Goal: Information Seeking & Learning: Understand process/instructions

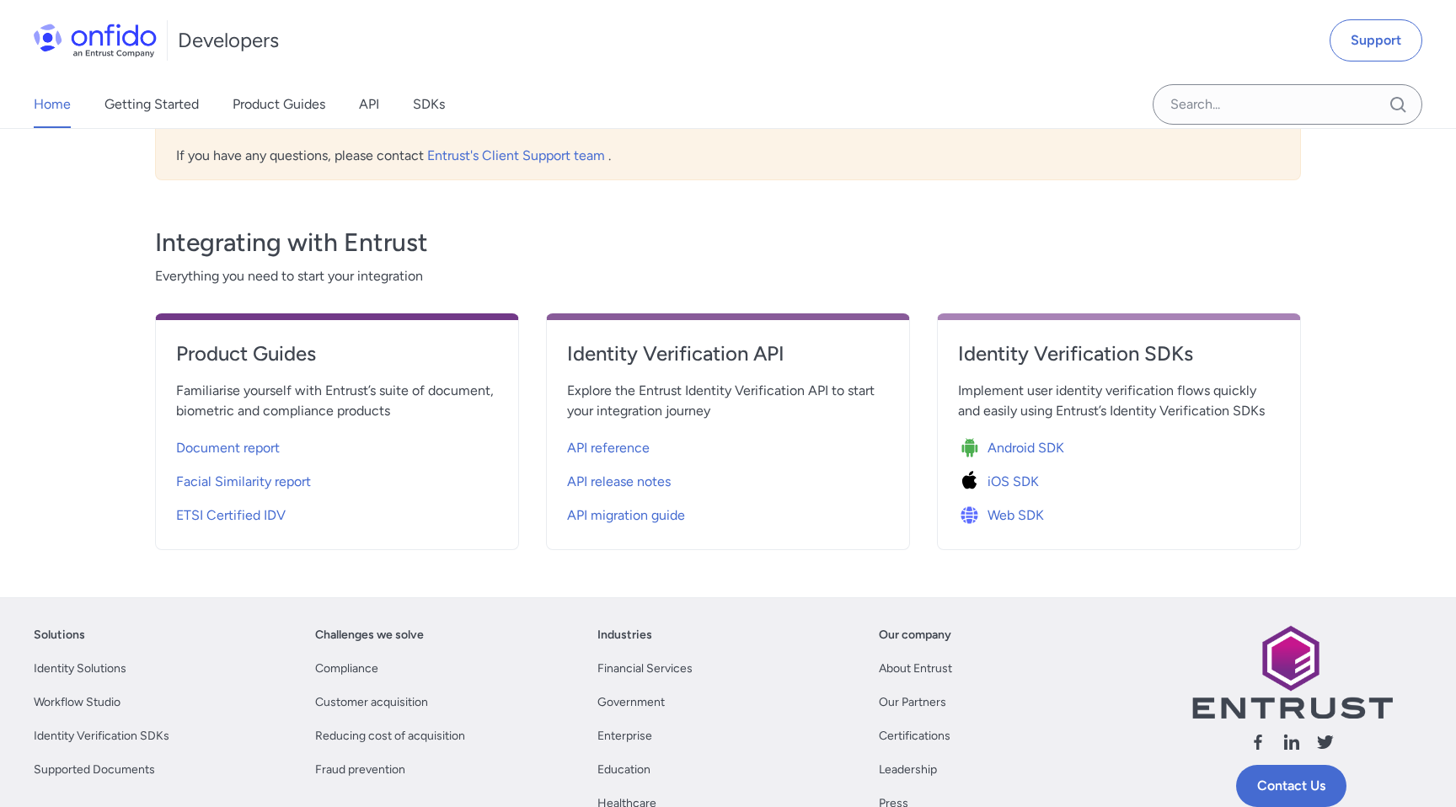
scroll to position [769, 0]
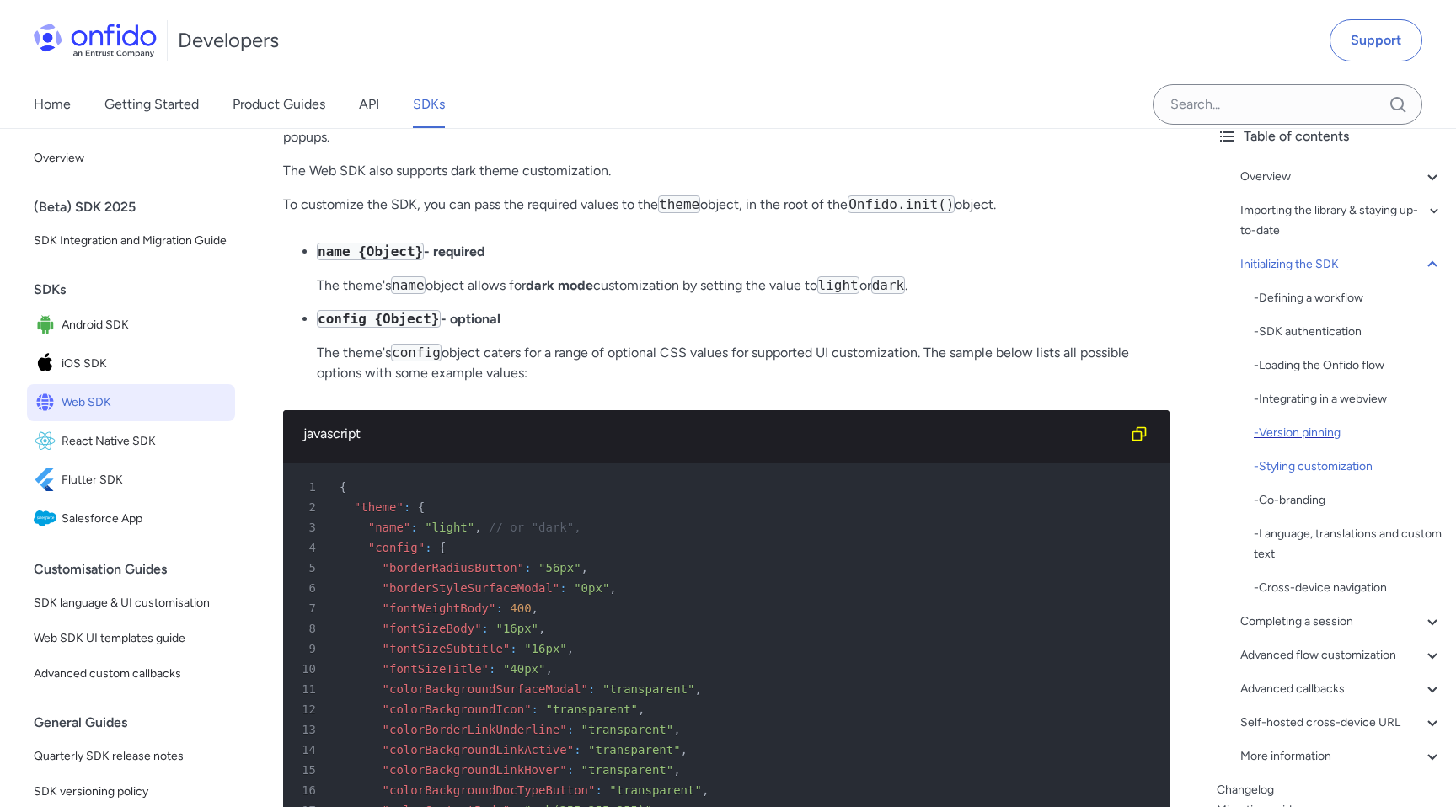
scroll to position [170, 0]
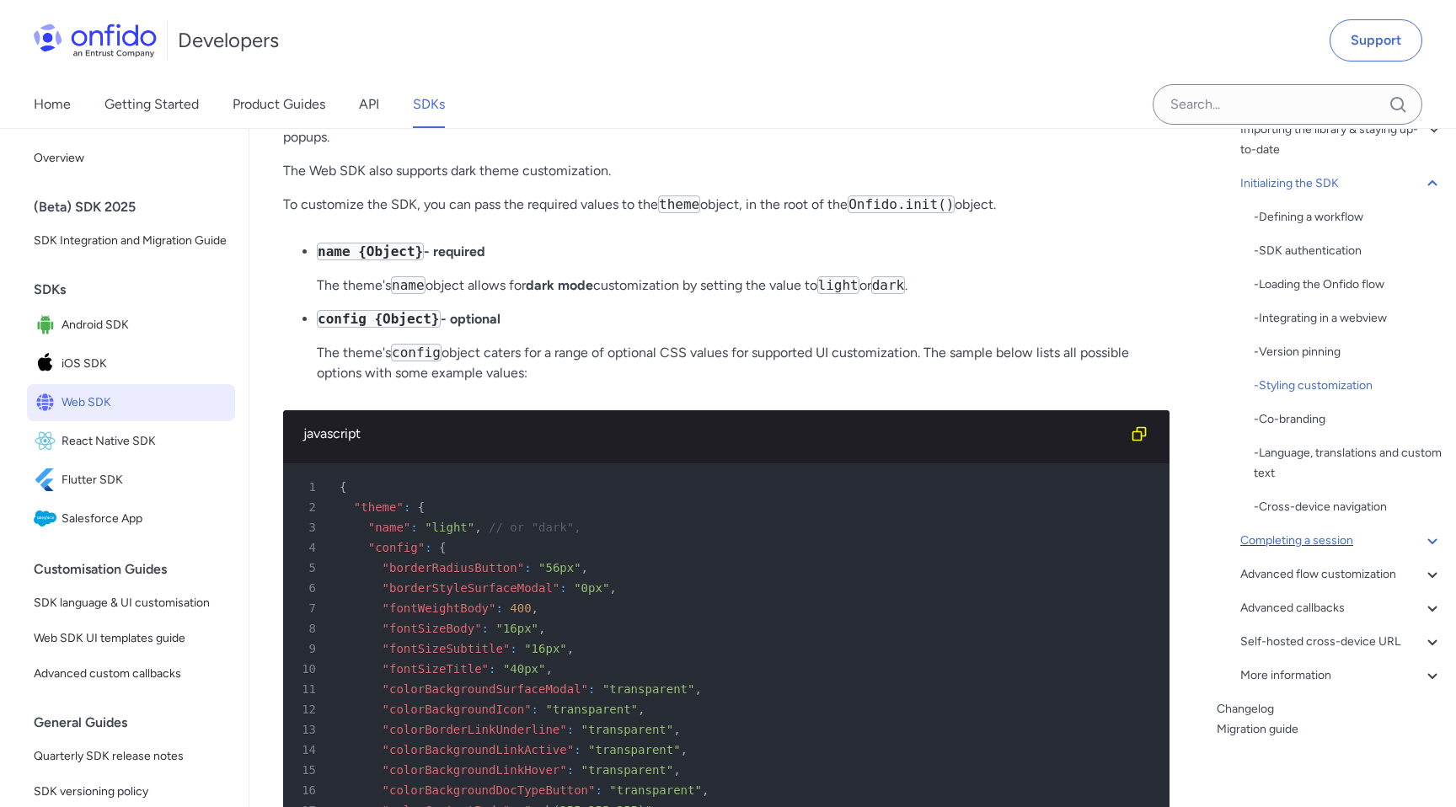
click at [1316, 543] on div "Completing a session" at bounding box center [1341, 541] width 202 height 20
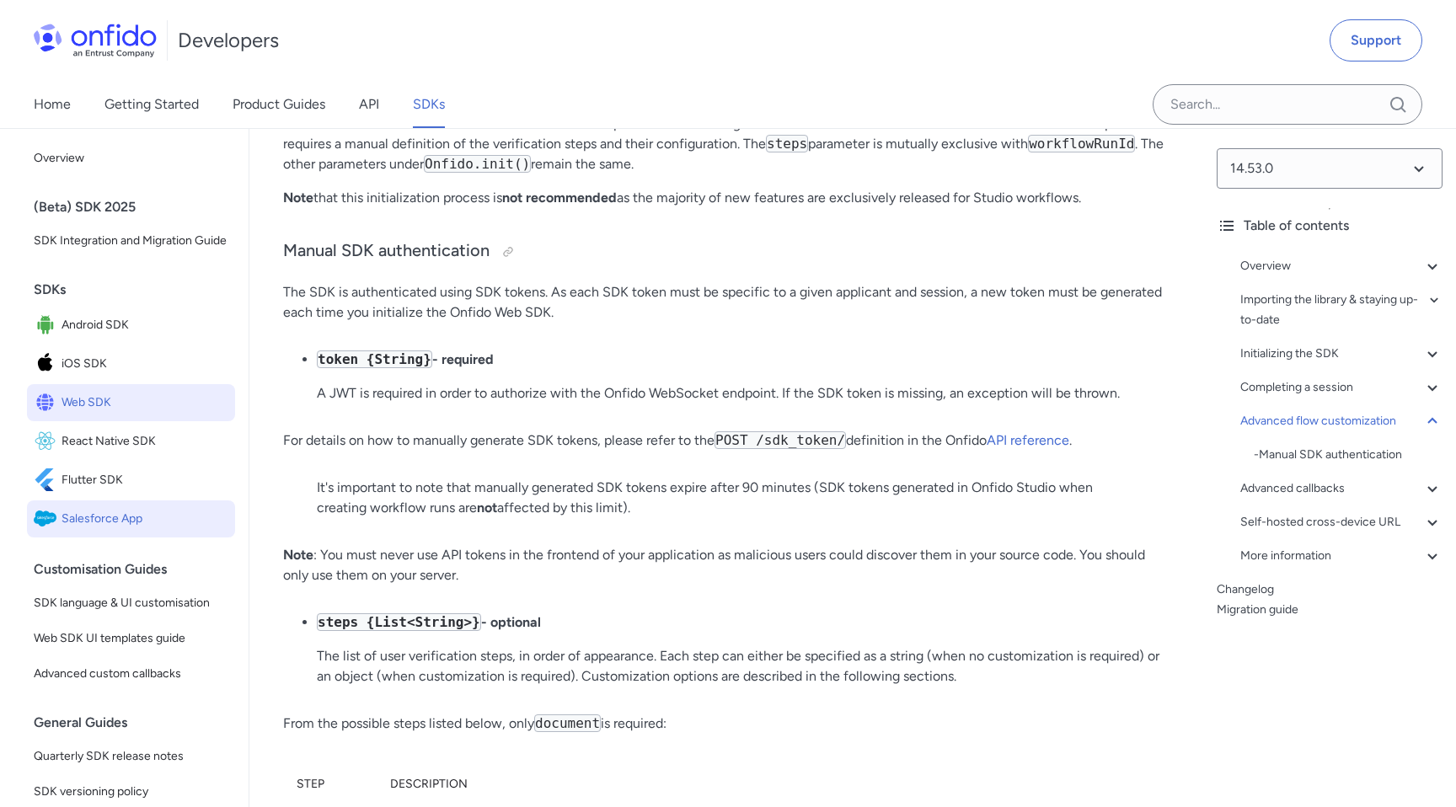
scroll to position [3, 0]
click at [51, 102] on link "Home" at bounding box center [52, 104] width 37 height 47
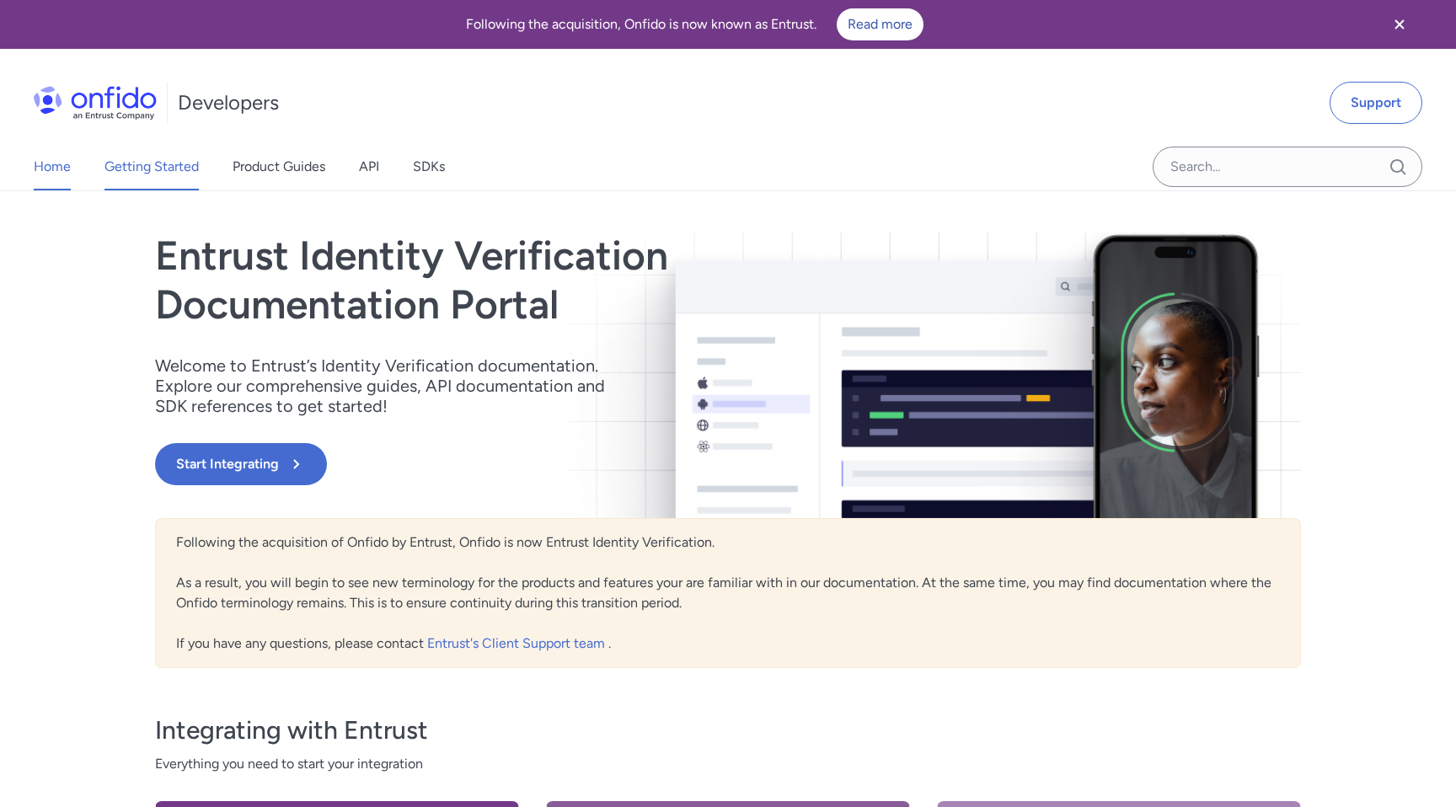
click at [155, 174] on link "Getting Started" at bounding box center [151, 166] width 94 height 47
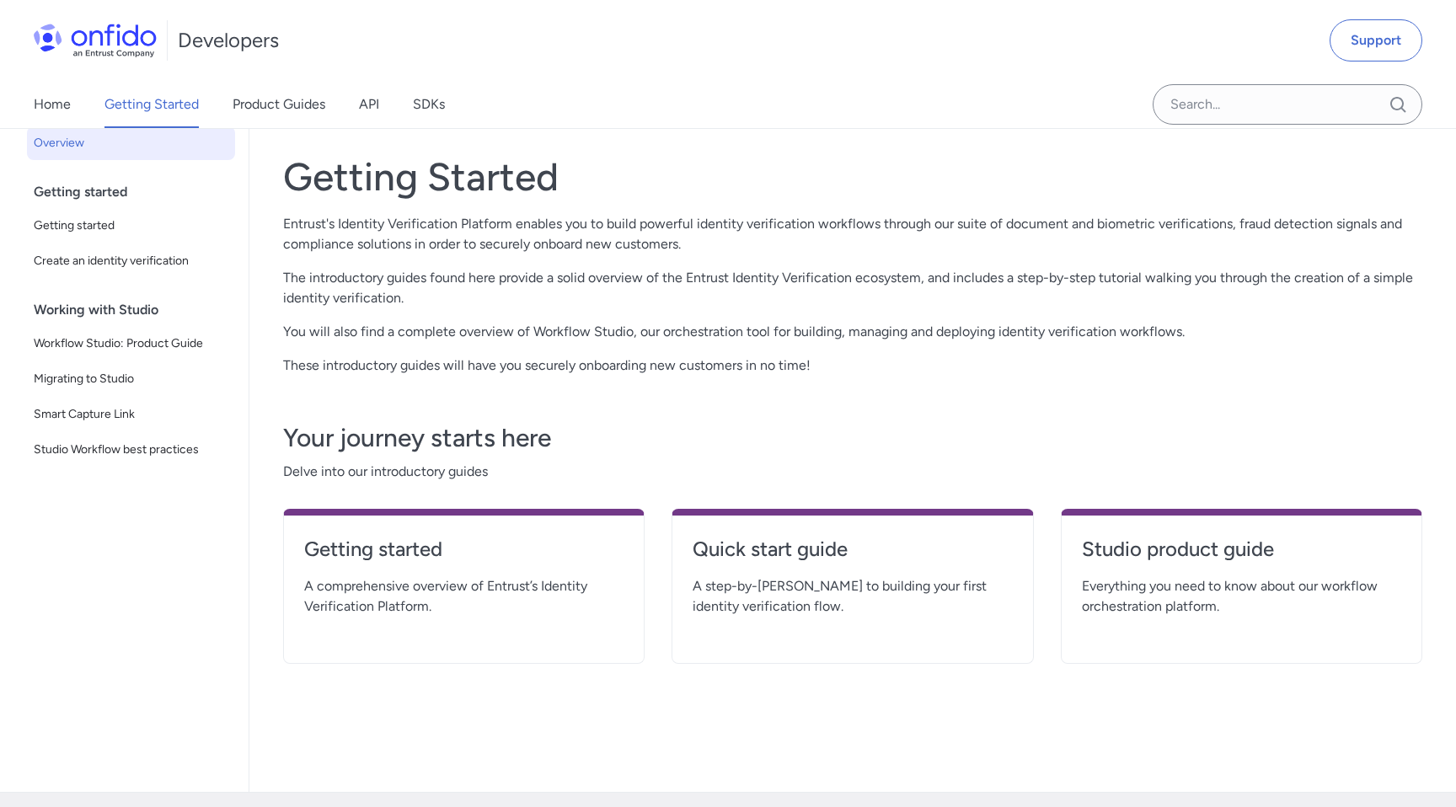
scroll to position [72, 0]
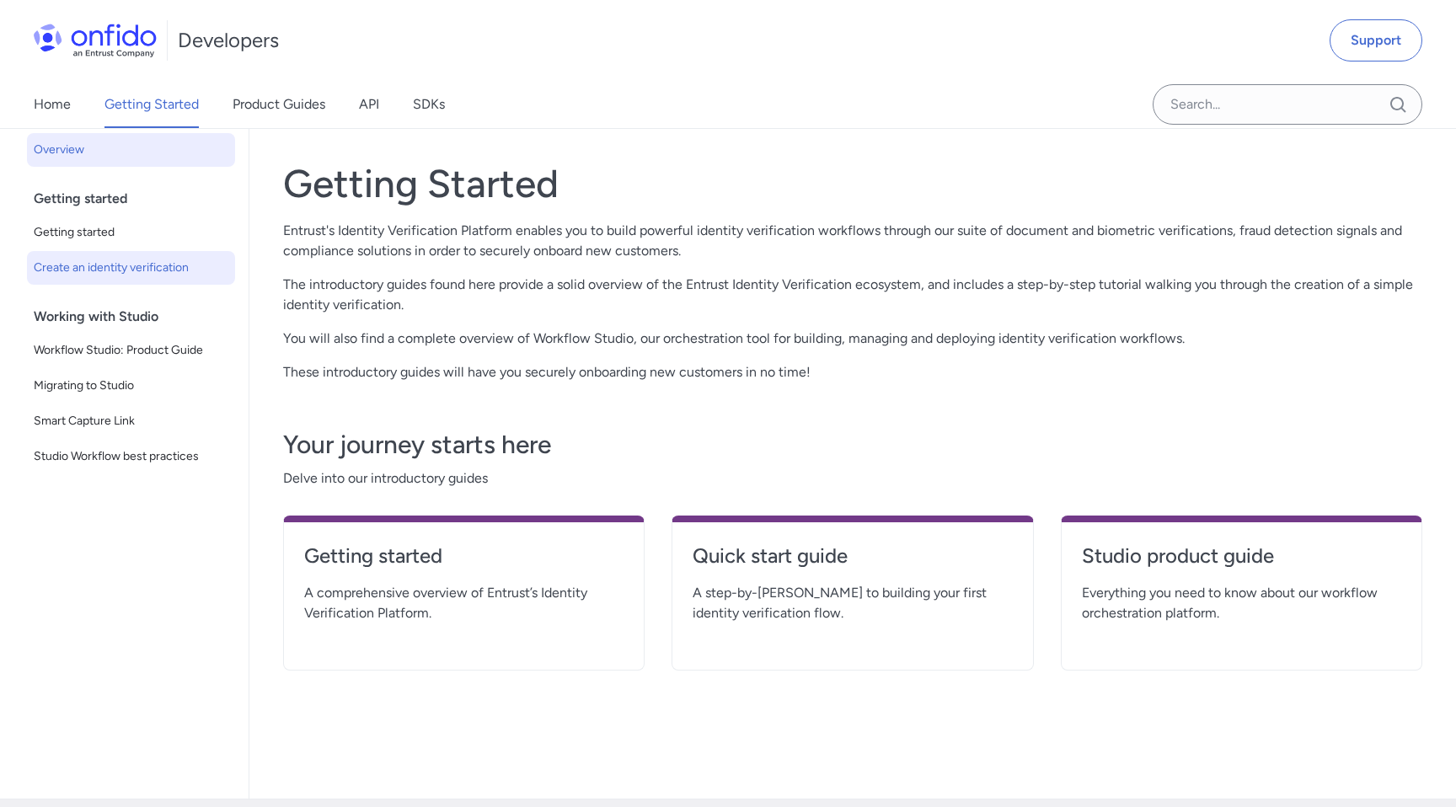
click at [92, 277] on span "Create an identity verification" at bounding box center [131, 268] width 195 height 20
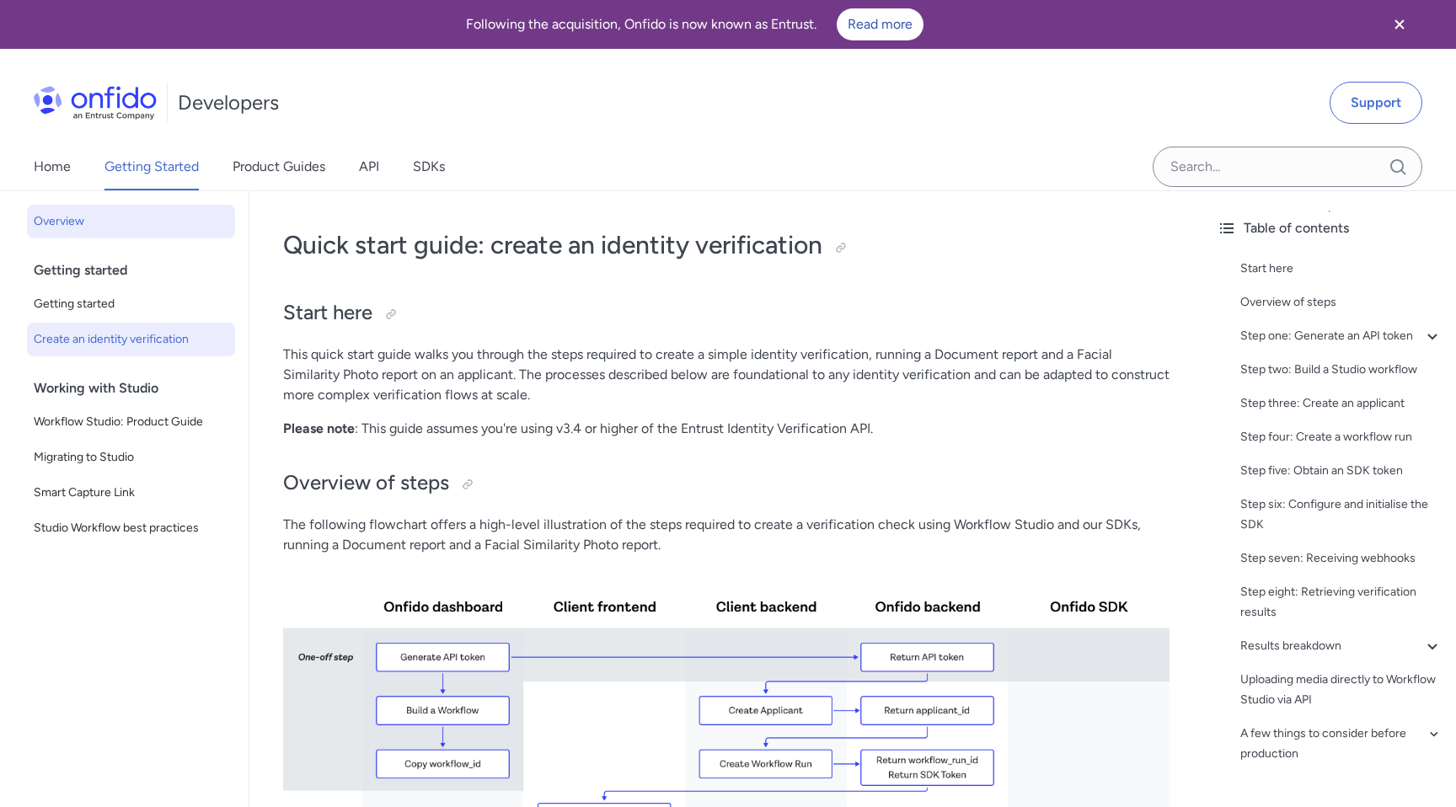
click at [67, 223] on span "Overview" at bounding box center [131, 221] width 195 height 20
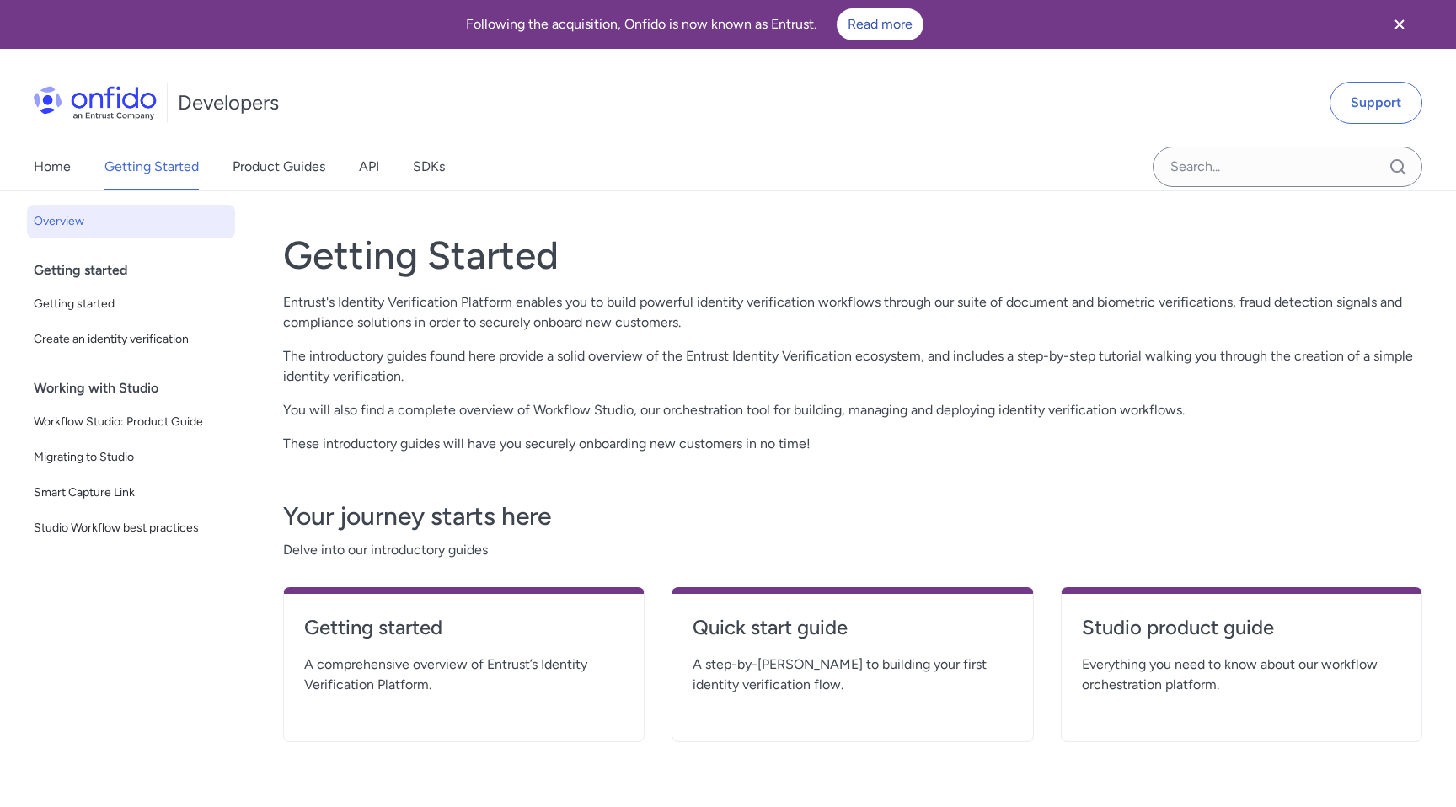
click at [456, 184] on div "Home Getting Started Product Guides API SDKs" at bounding box center [256, 166] width 512 height 47
click at [421, 159] on link "SDKs" at bounding box center [429, 166] width 32 height 47
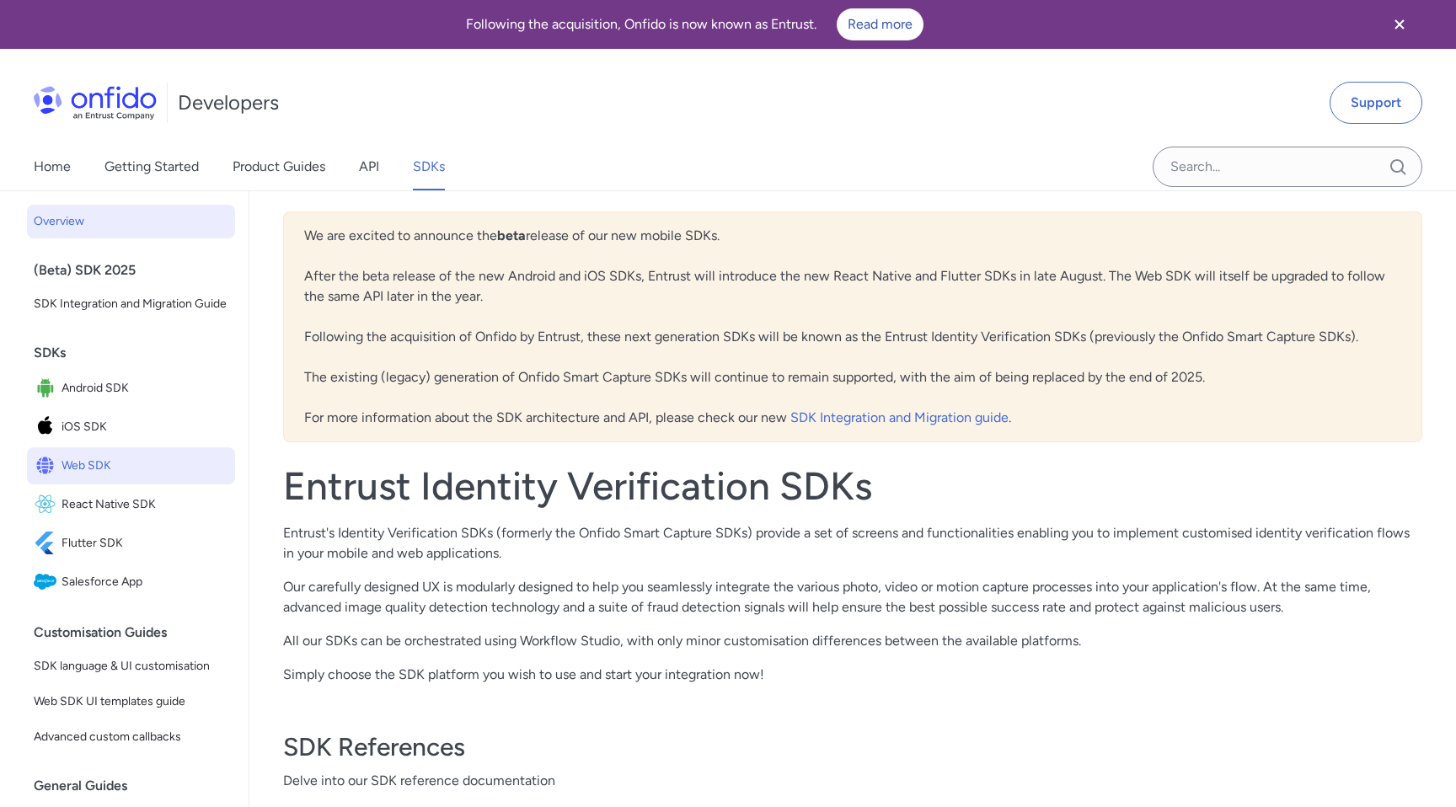
click at [120, 468] on span "Web SDK" at bounding box center [144, 466] width 167 height 24
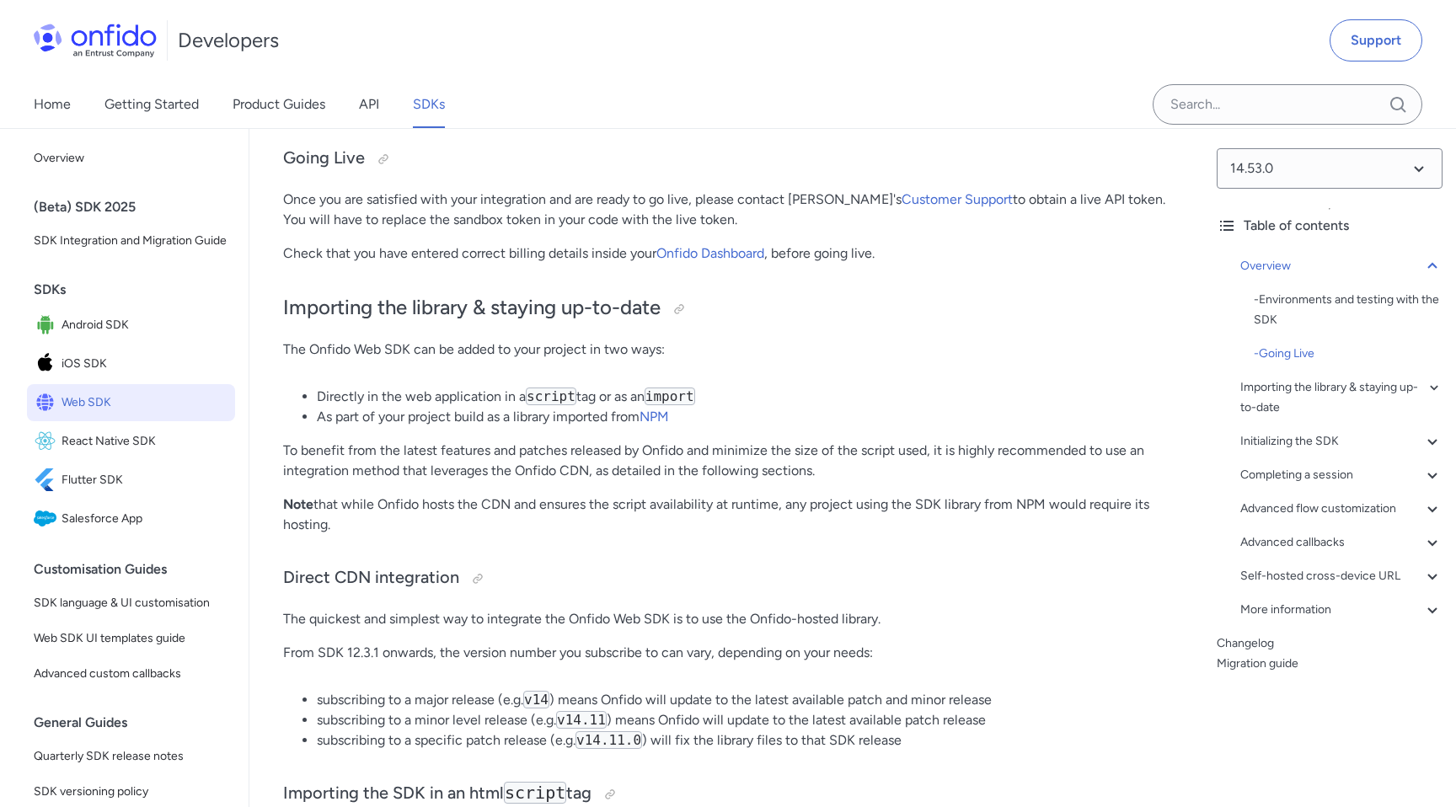
scroll to position [1104, 0]
drag, startPoint x: 499, startPoint y: 402, endPoint x: 572, endPoint y: 394, distance: 73.7
click at [572, 394] on li "Directly in the web application in a script tag or as an import" at bounding box center [743, 396] width 853 height 20
drag, startPoint x: 361, startPoint y: 414, endPoint x: 505, endPoint y: 414, distance: 144.1
click at [505, 414] on li "As part of your project build as a library imported from NPM" at bounding box center [743, 416] width 853 height 20
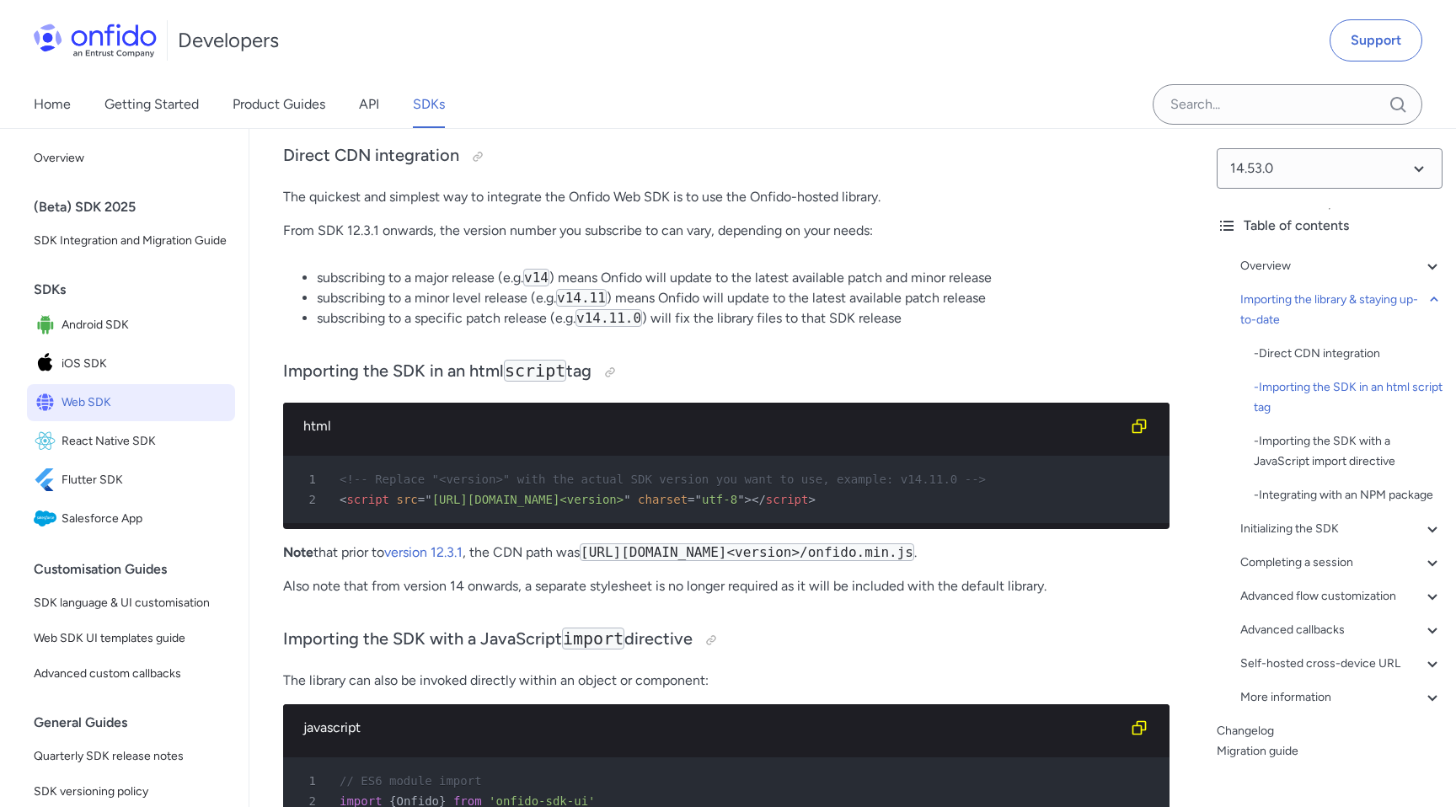
scroll to position [1474, 0]
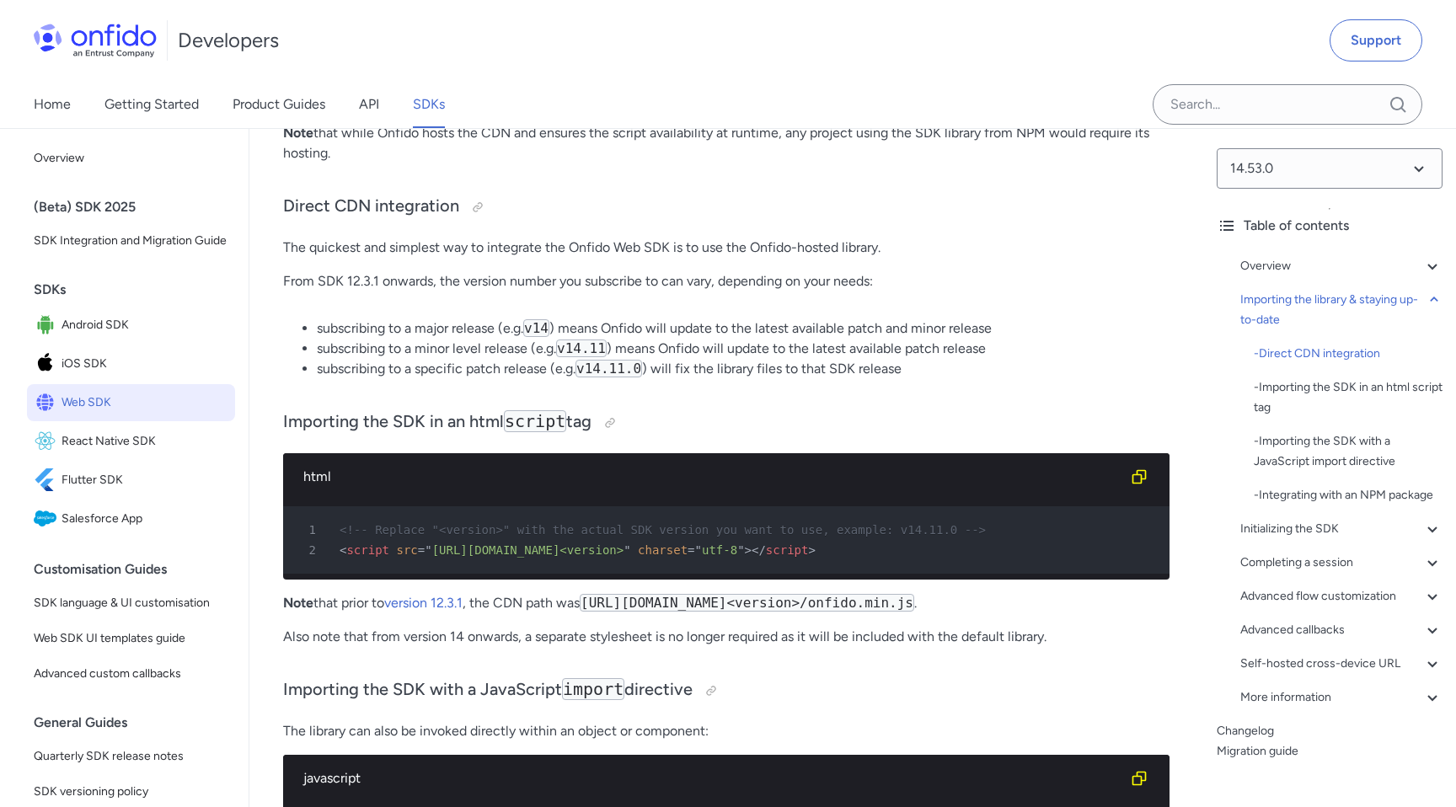
click at [512, 551] on span "[URL][DOMAIN_NAME]<version>" at bounding box center [528, 549] width 192 height 13
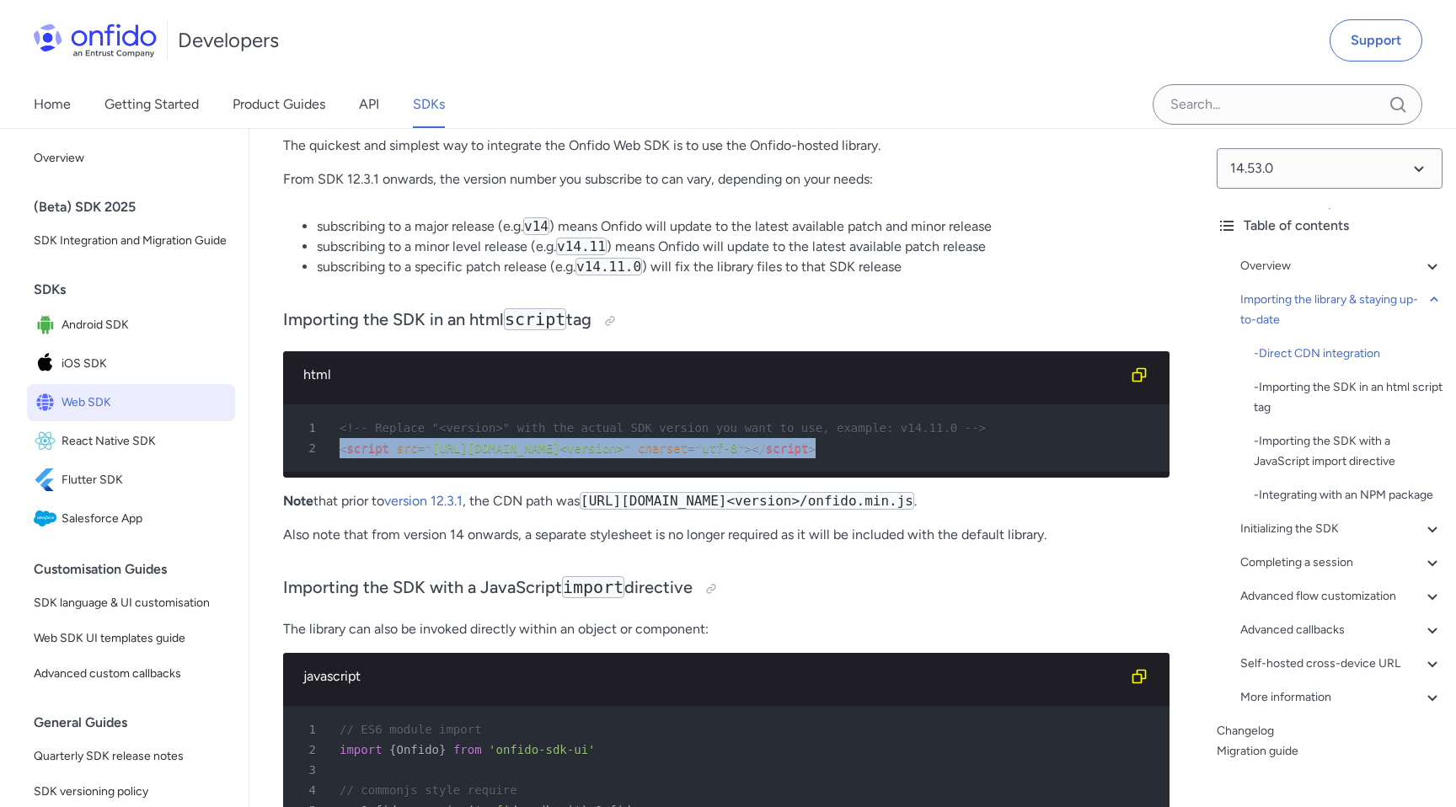
scroll to position [1580, 0]
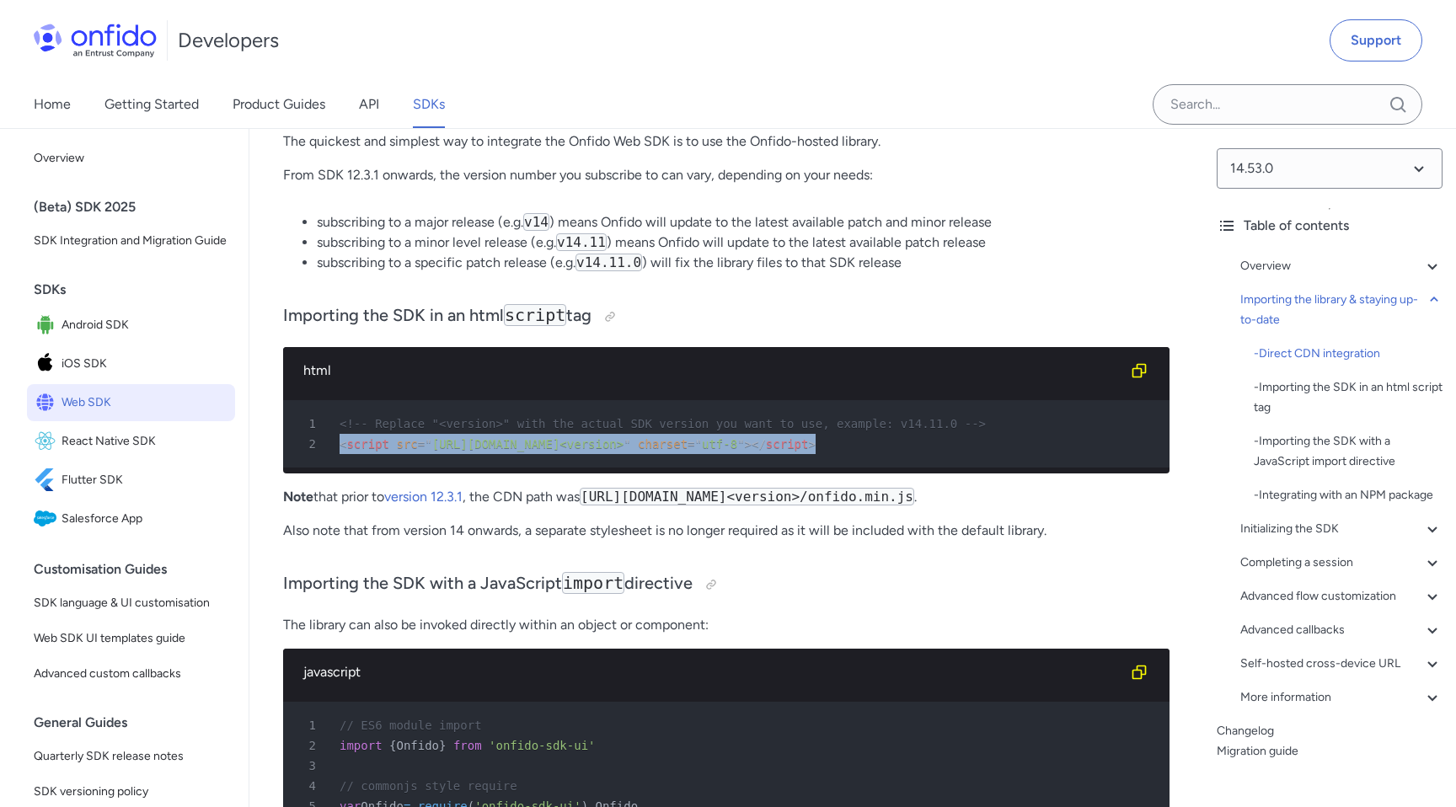
click at [624, 443] on span "[URL][DOMAIN_NAME]<version>" at bounding box center [528, 443] width 192 height 13
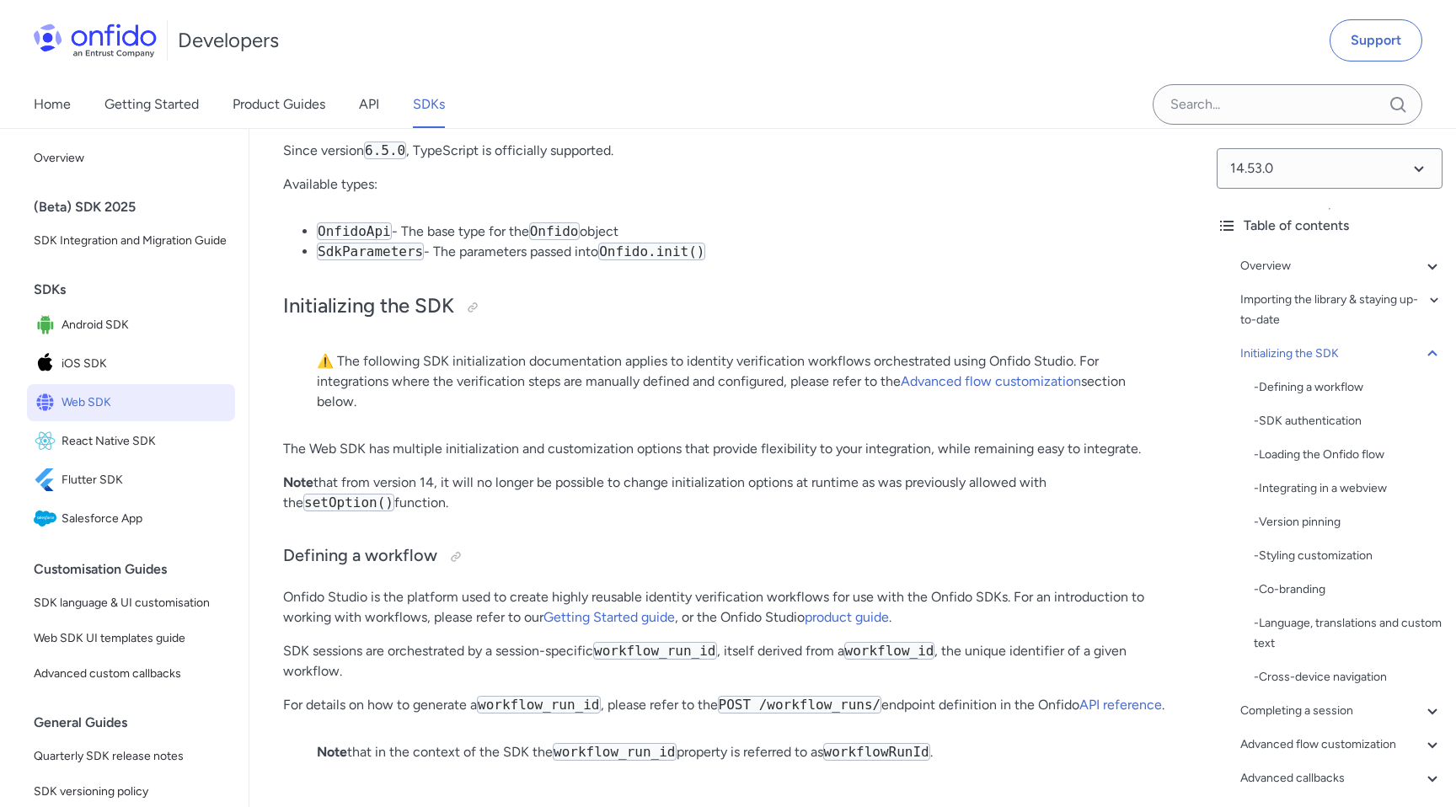
scroll to position [3124, 0]
